Goal: Information Seeking & Learning: Find specific fact

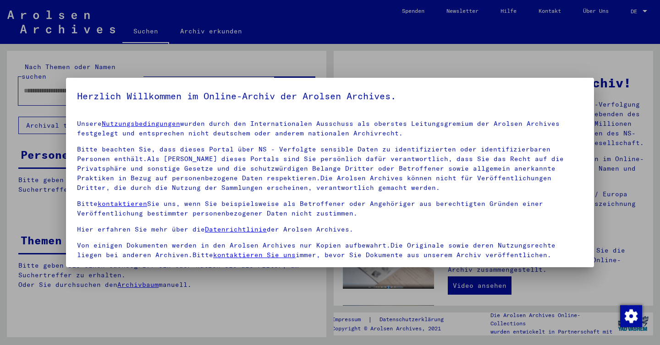
scroll to position [76, 0]
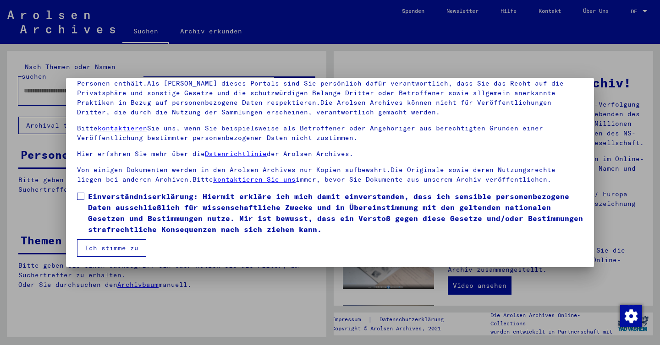
click at [82, 196] on span at bounding box center [80, 196] width 7 height 7
click at [104, 246] on button "Ich stimme zu" at bounding box center [111, 248] width 69 height 17
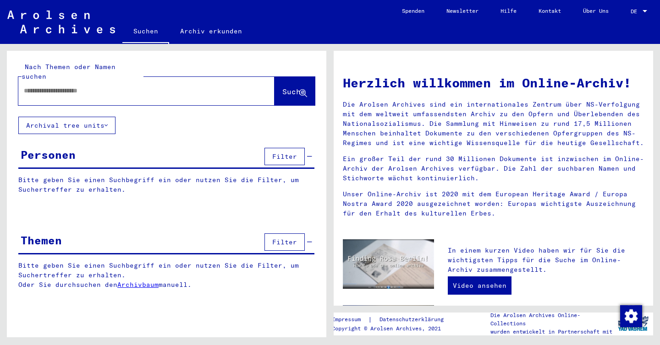
click at [78, 86] on input "text" at bounding box center [135, 91] width 223 height 10
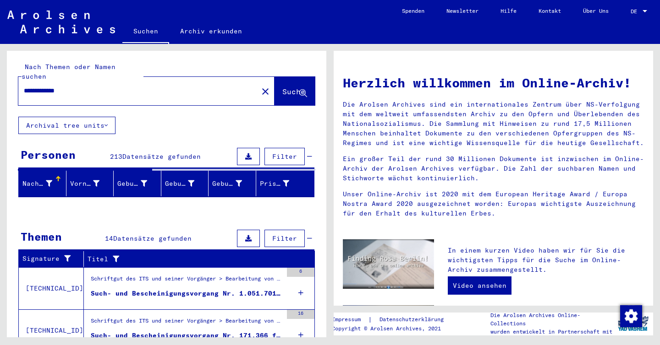
click at [99, 86] on input "**********" at bounding box center [135, 91] width 223 height 10
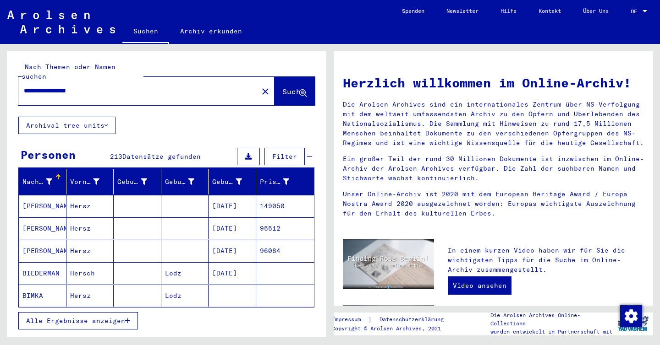
type input "**********"
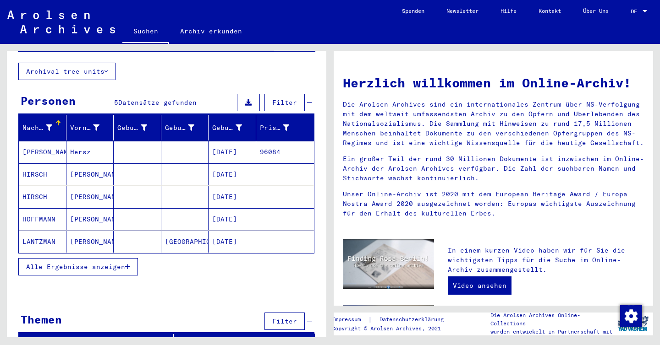
scroll to position [58, 0]
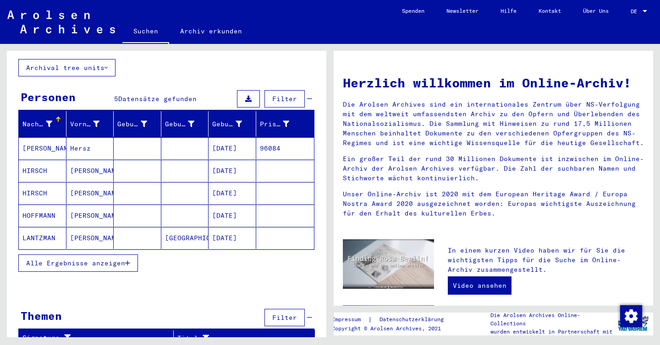
click at [123, 259] on span "Alle Ergebnisse anzeigen" at bounding box center [75, 263] width 99 height 8
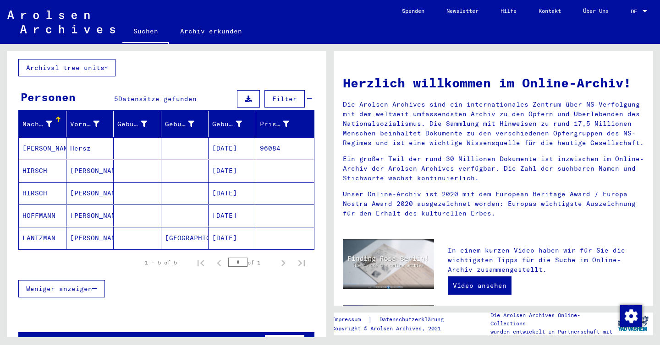
click at [232, 161] on mat-cell "[DATE]" at bounding box center [232, 171] width 48 height 22
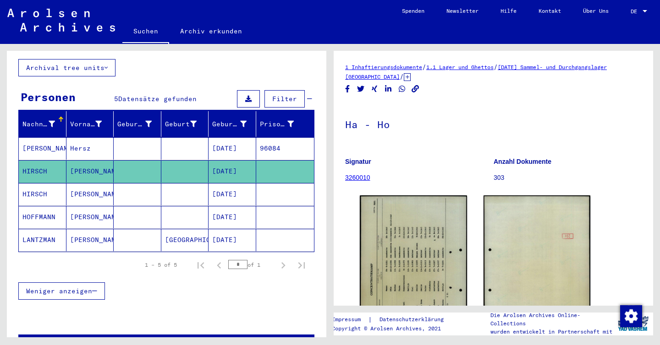
click at [216, 183] on mat-cell "[DATE]" at bounding box center [232, 194] width 48 height 22
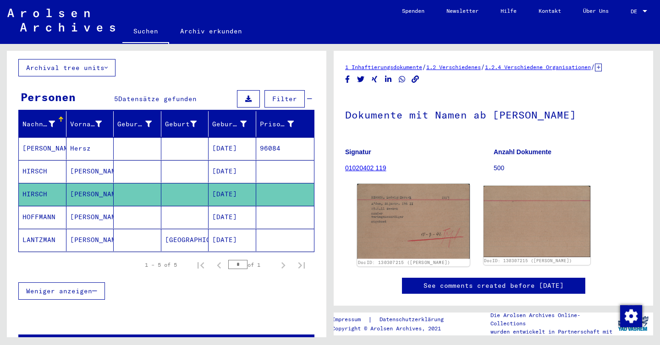
click at [413, 213] on img at bounding box center [413, 221] width 112 height 75
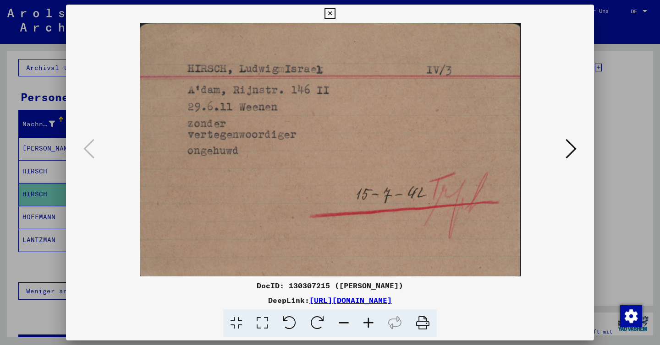
click at [326, 17] on icon at bounding box center [329, 13] width 11 height 11
